Goal: Find specific page/section: Find specific page/section

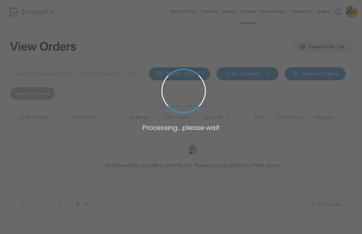
type input "Scott D"
type input "[PERSON_NAME]"
